Goal: Transaction & Acquisition: Purchase product/service

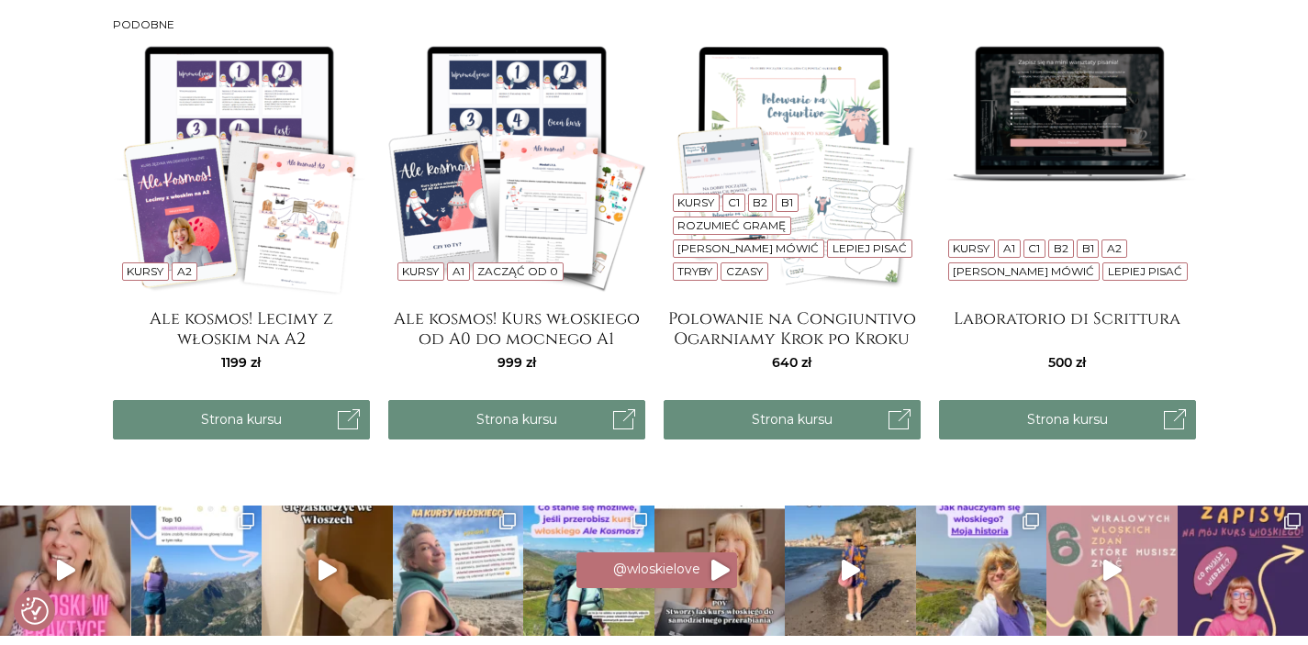
scroll to position [1712, 0]
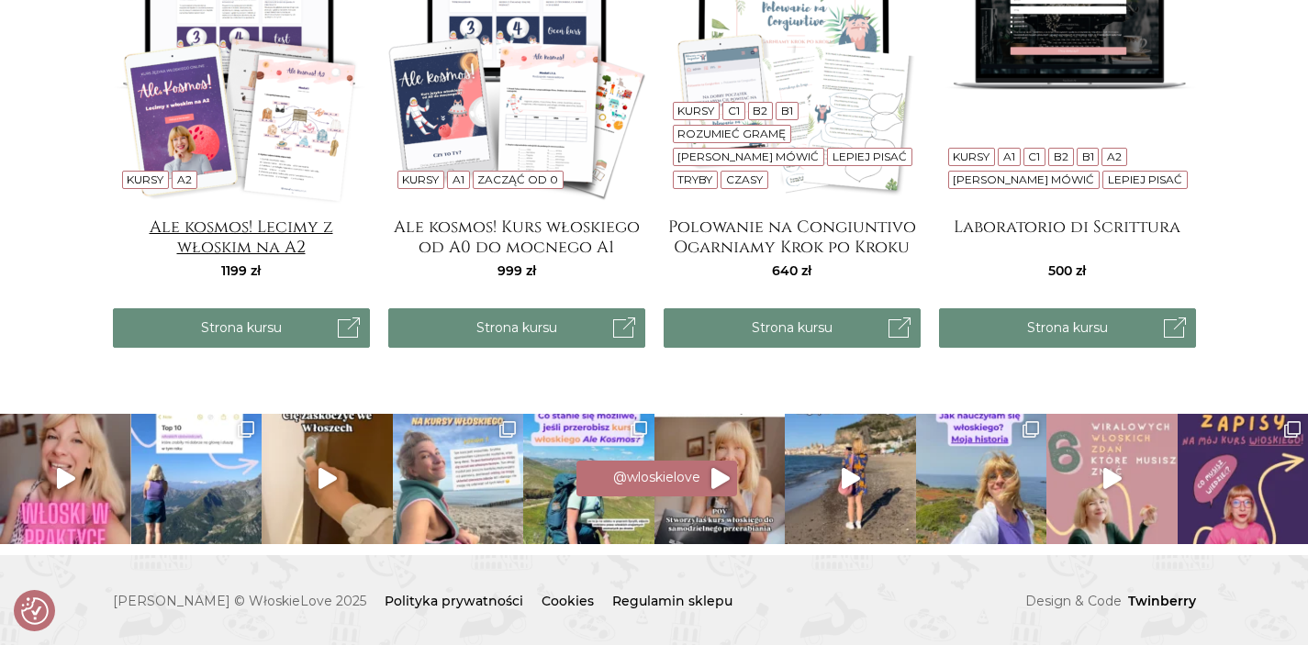
click at [275, 231] on h4 "Ale kosmos! Lecimy z włoskim na A2" at bounding box center [241, 236] width 257 height 37
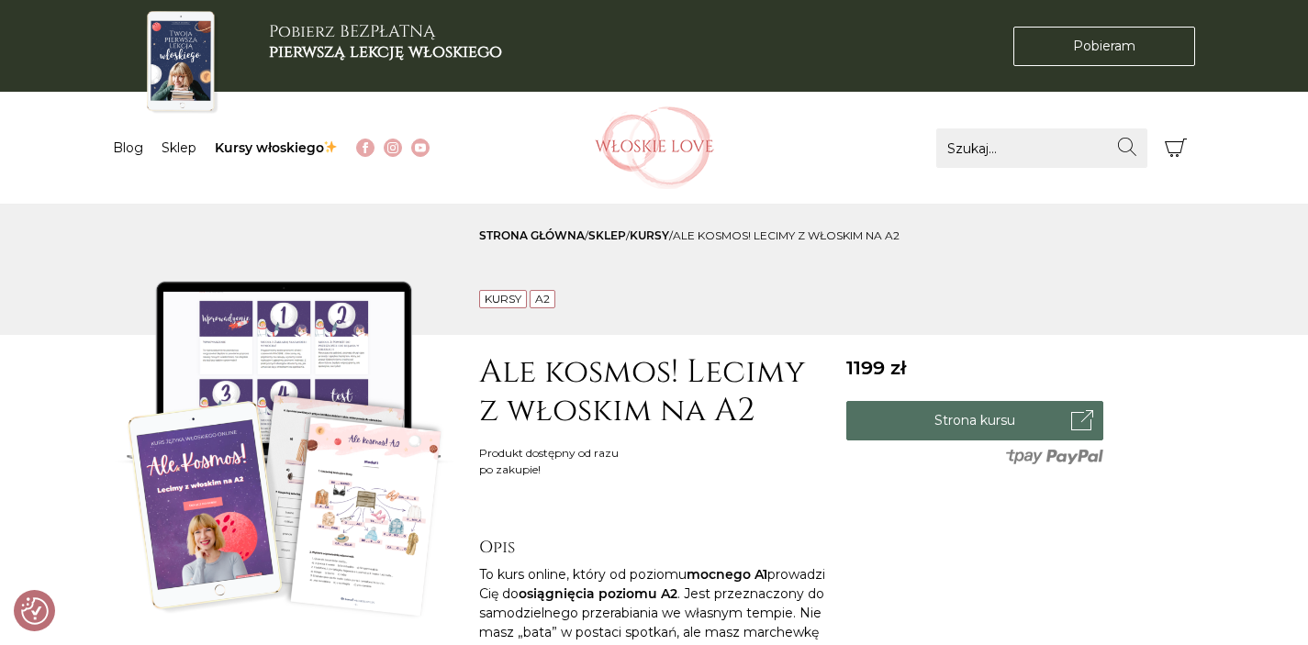
click at [975, 429] on link "Strona kursu" at bounding box center [974, 420] width 257 height 39
